Goal: Task Accomplishment & Management: Use online tool/utility

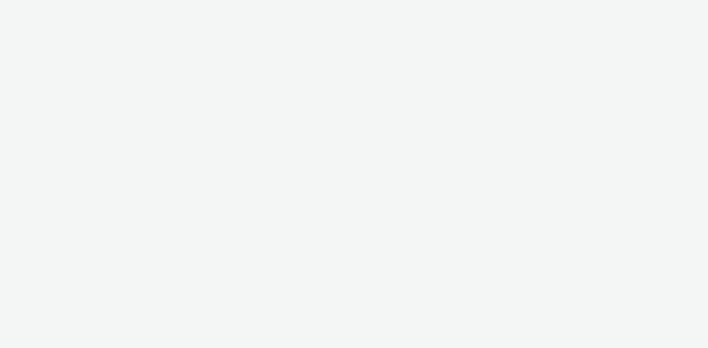
select select "d57a0b46-ef33-4938-977b-e6d07593e41f"
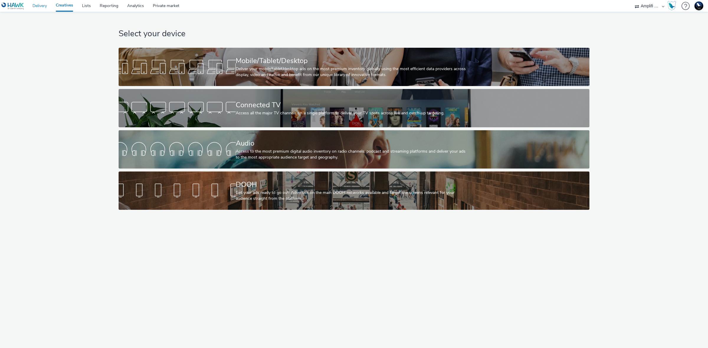
click at [36, 5] on link "Delivery" at bounding box center [39, 6] width 23 height 12
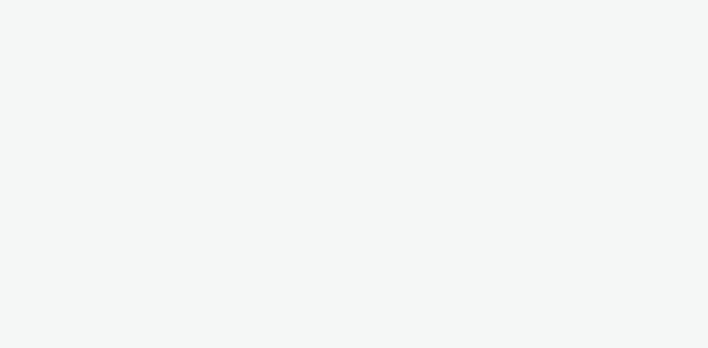
select select "d57a0b46-ef33-4938-977b-e6d07593e41f"
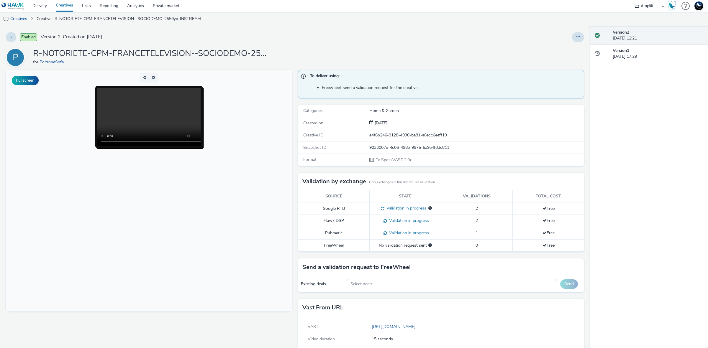
scroll to position [9, 0]
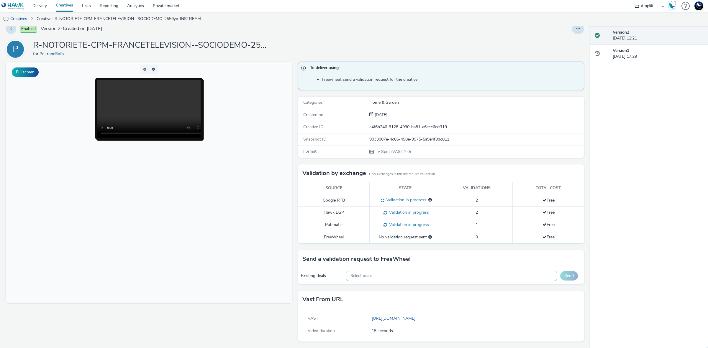
click at [436, 275] on div "Select deals..." at bounding box center [452, 276] width 212 height 10
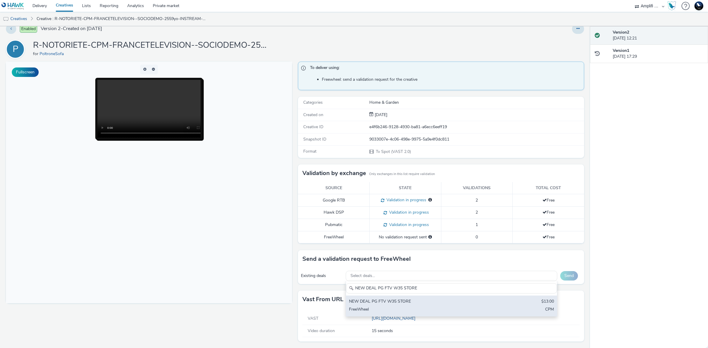
type input "NEW DEAL PG FTV W35 STORE"
click at [457, 303] on div "NEW DEAL PG FTV W35 STORE" at bounding box center [417, 302] width 136 height 7
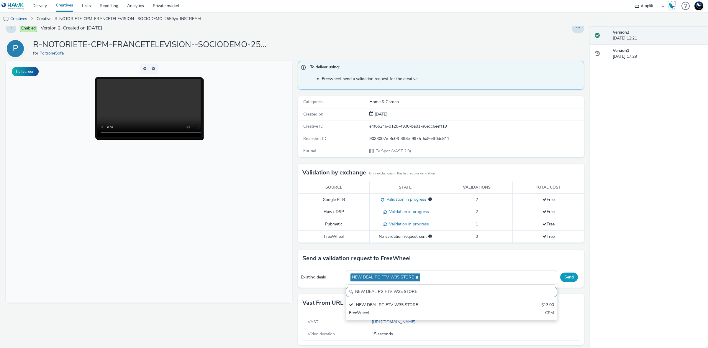
click at [560, 276] on button "Send" at bounding box center [569, 277] width 18 height 9
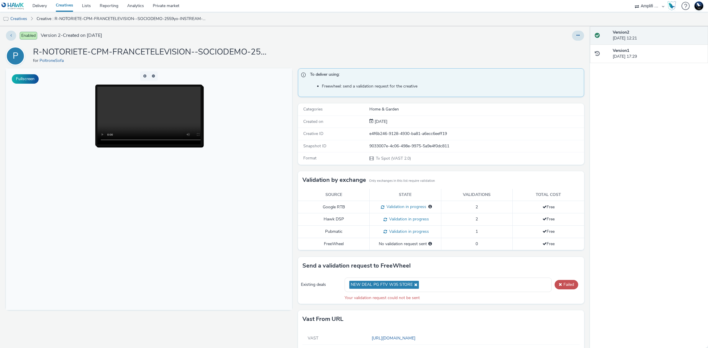
scroll to position [0, 0]
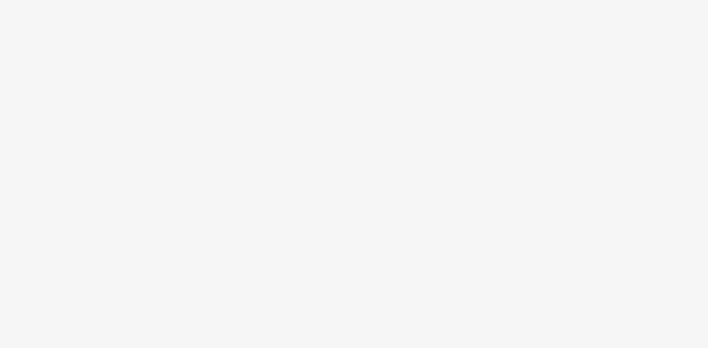
select select "d57a0b46-ef33-4938-977b-e6d07593e41f"
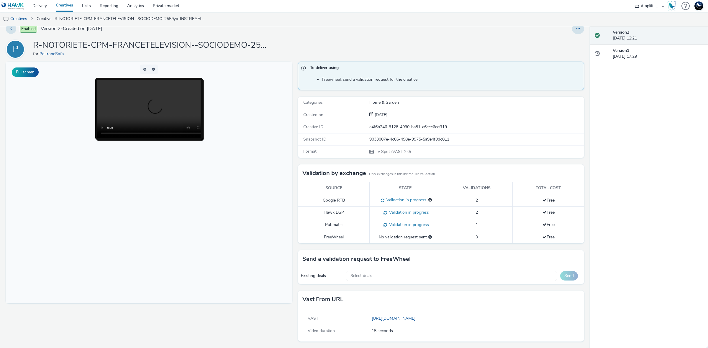
scroll to position [9, 0]
drag, startPoint x: 396, startPoint y: 277, endPoint x: 377, endPoint y: 275, distance: 19.2
click at [377, 272] on div "Select deals..." at bounding box center [452, 276] width 212 height 10
click at [377, 277] on div "Select deals..." at bounding box center [452, 276] width 212 height 10
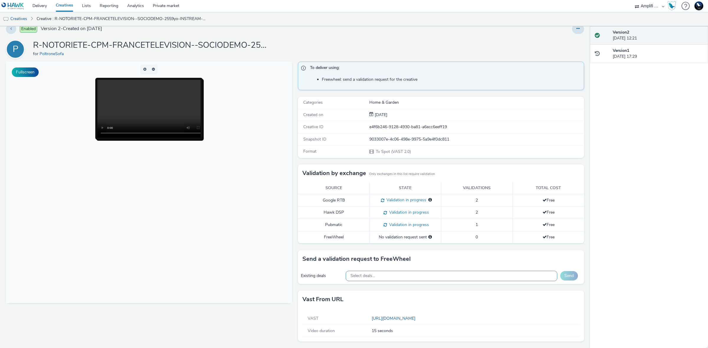
click at [378, 273] on div "Select deals..." at bounding box center [452, 276] width 212 height 10
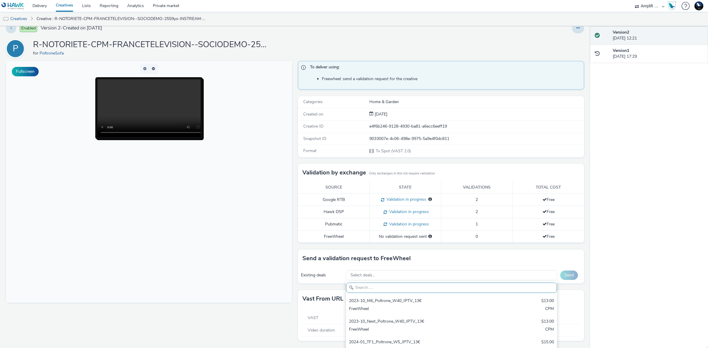
paste input "NEW DEAL PG FTV W35 STORE"
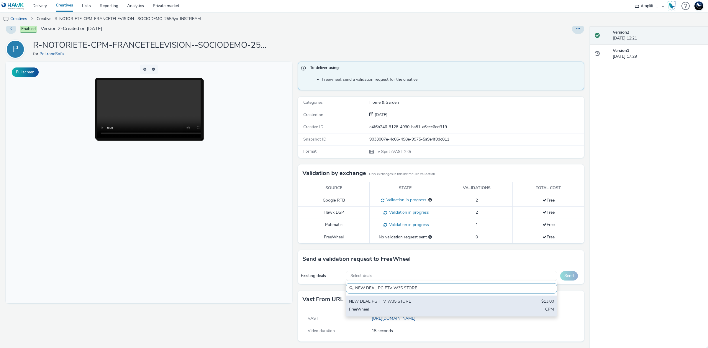
type input "NEW DEAL PG FTV W35 STORE"
click at [440, 304] on div "NEW DEAL PG FTV W35 STORE" at bounding box center [417, 302] width 136 height 7
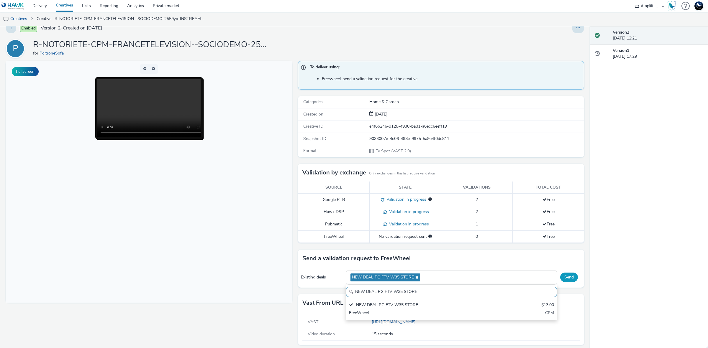
click at [560, 279] on button "Send" at bounding box center [569, 277] width 18 height 9
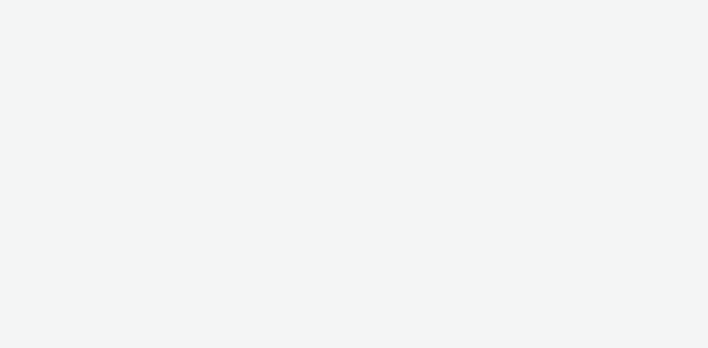
select select "d57a0b46-ef33-4938-977b-e6d07593e41f"
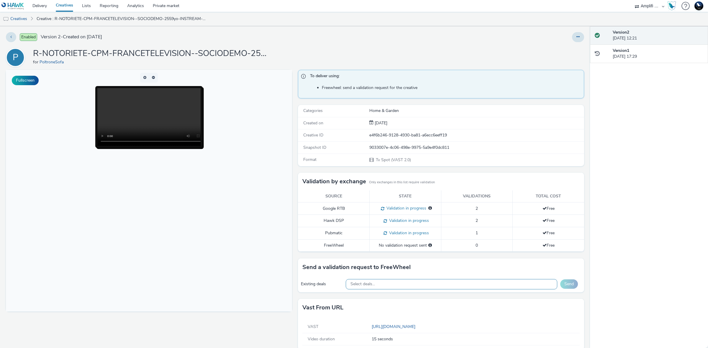
click at [451, 287] on div "Select deals..." at bounding box center [452, 284] width 212 height 10
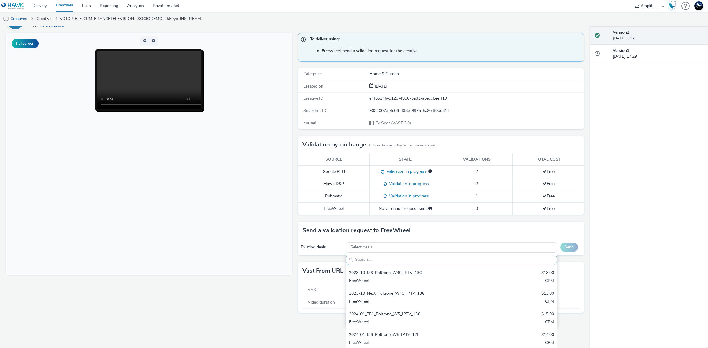
scroll to position [14, 0]
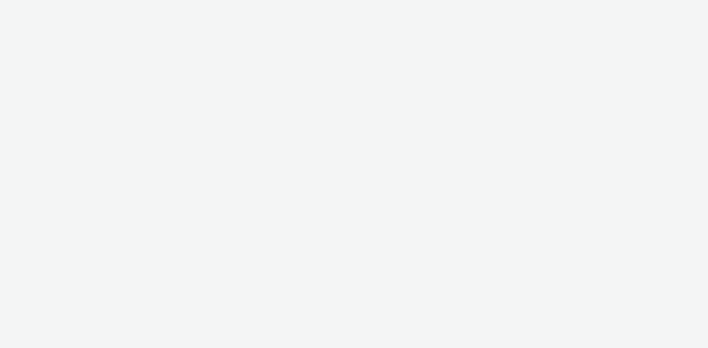
select select "d57a0b46-ef33-4938-977b-e6d07593e41f"
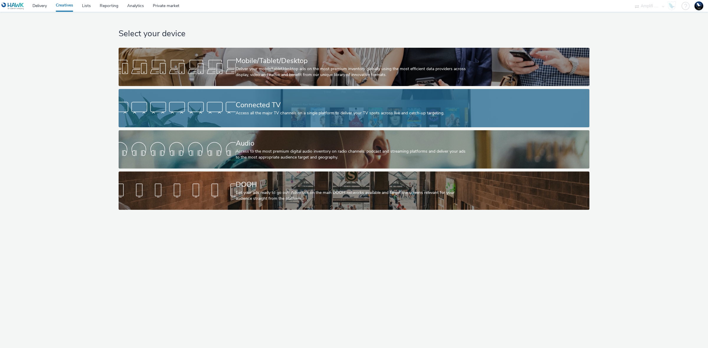
click at [255, 102] on div "Connected TV" at bounding box center [353, 105] width 234 height 10
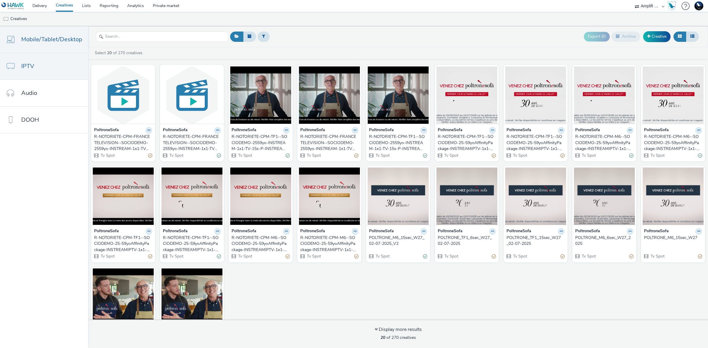
click at [58, 41] on span "Mobile/Tablet/Desktop" at bounding box center [51, 39] width 61 height 9
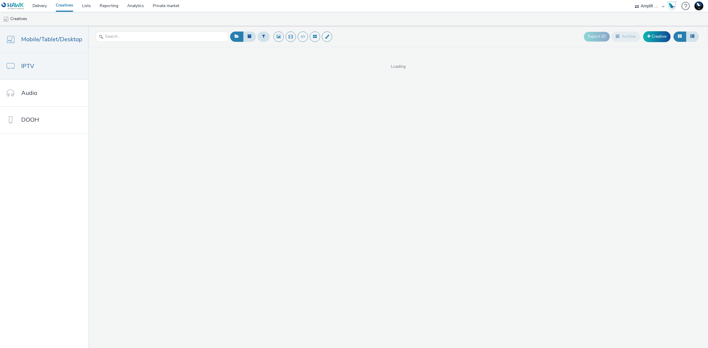
click at [57, 72] on link "IPTV" at bounding box center [44, 66] width 88 height 27
click at [164, 6] on link "Private market" at bounding box center [165, 6] width 35 height 12
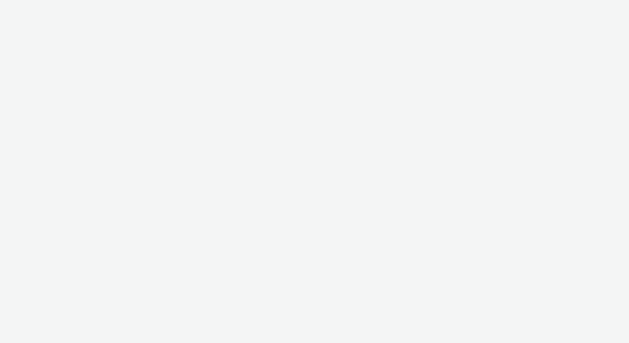
select select "d57a0b46-ef33-4938-977b-e6d07593e41f"
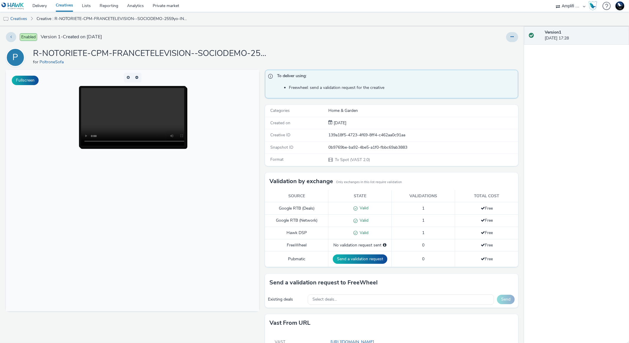
click at [48, 200] on body at bounding box center [132, 191] width 253 height 242
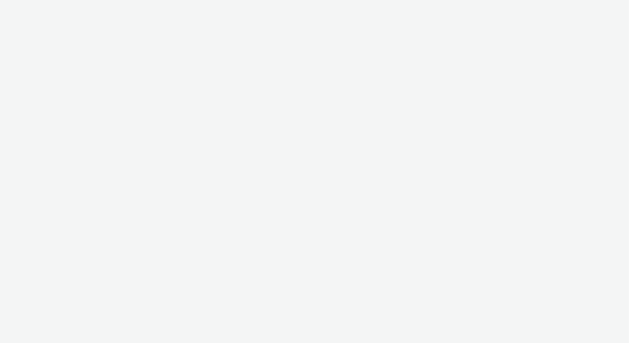
select select "d57a0b46-ef33-4938-977b-e6d07593e41f"
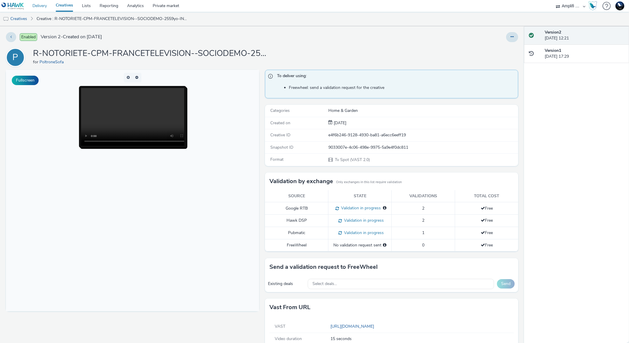
click at [42, 2] on link "Delivery" at bounding box center [39, 6] width 23 height 12
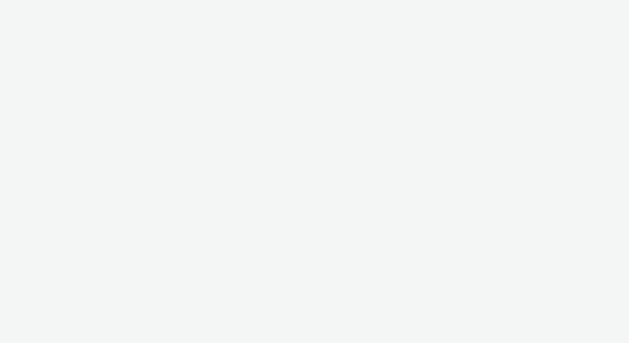
select select "97b78be7-b7c1-427d-93eb-a13be4d88a0a"
select select "a4655d9c-cd96-449f-b9a3-d2b0c2744250"
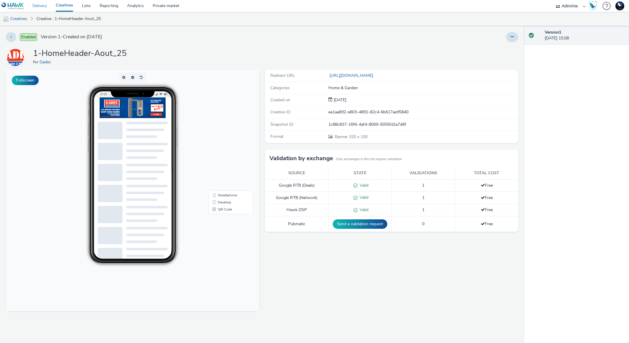
click at [38, 6] on link "Delivery" at bounding box center [39, 6] width 23 height 12
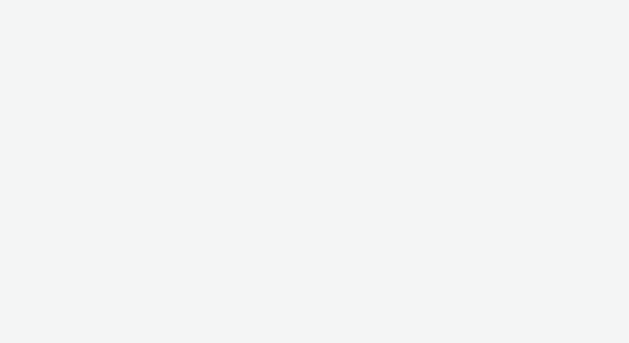
select select "a4655d9c-cd96-449f-b9a3-d2b0c2744250"
